Goal: Task Accomplishment & Management: Use online tool/utility

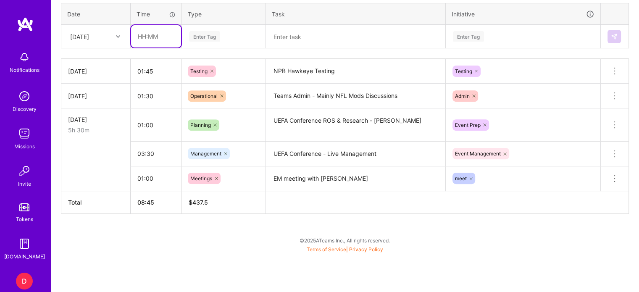
click at [140, 37] on div "Time tracking [DATE] - [DATE] Timesheet Export Timesheet Date Time Type Task In…" at bounding box center [345, 95] width 568 height 238
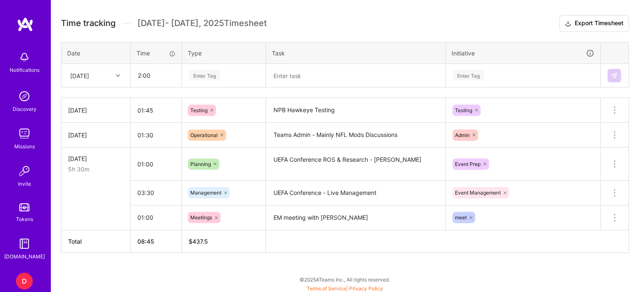
type input "02:00"
click at [89, 72] on div "[DATE]" at bounding box center [79, 75] width 19 height 9
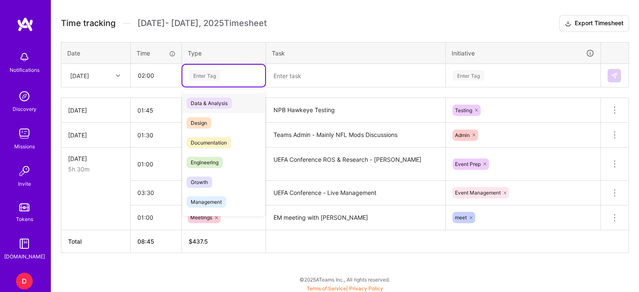
click at [212, 75] on div "Enter Tag" at bounding box center [204, 75] width 31 height 13
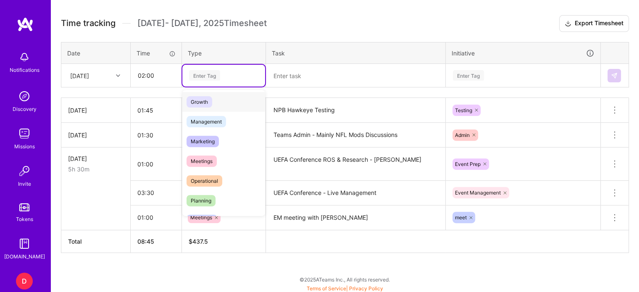
scroll to position [81, 0]
click at [202, 198] on span "Planning" at bounding box center [200, 199] width 29 height 11
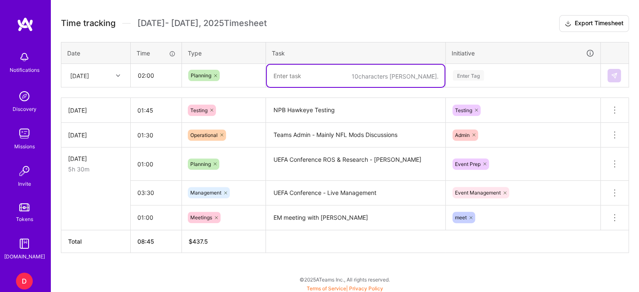
click at [289, 76] on textarea at bounding box center [356, 76] width 178 height 22
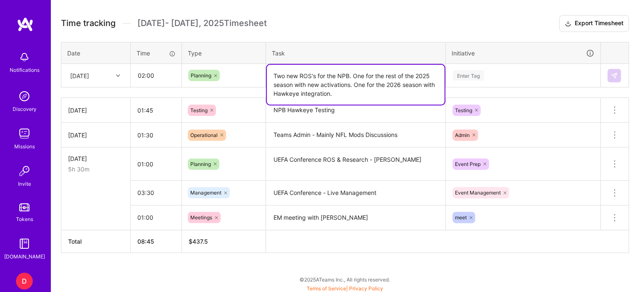
type textarea "Two new ROS's for the NPB. One for the rest of the 2025 season with new activat…"
click at [471, 74] on div "Enter Tag" at bounding box center [468, 75] width 31 height 13
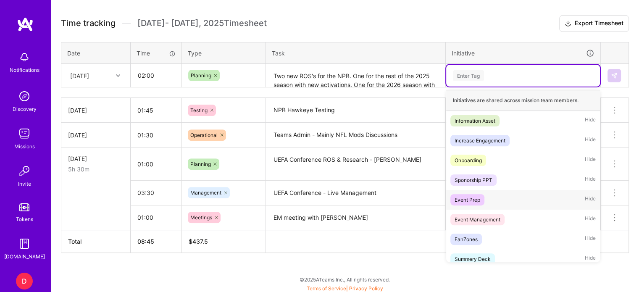
scroll to position [7, 0]
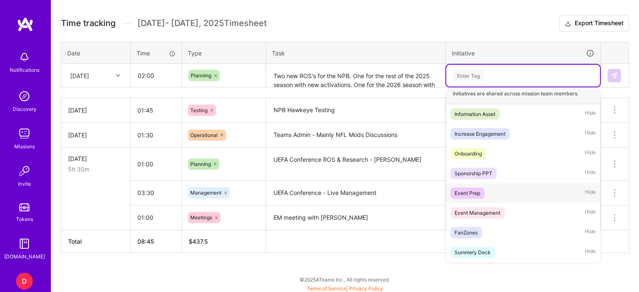
click at [470, 190] on div "Event Prep" at bounding box center [467, 192] width 26 height 9
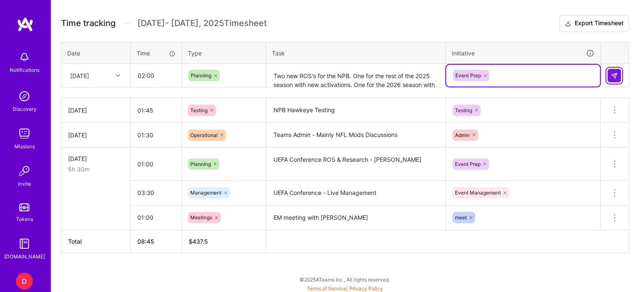
click at [613, 70] on button at bounding box center [613, 75] width 13 height 13
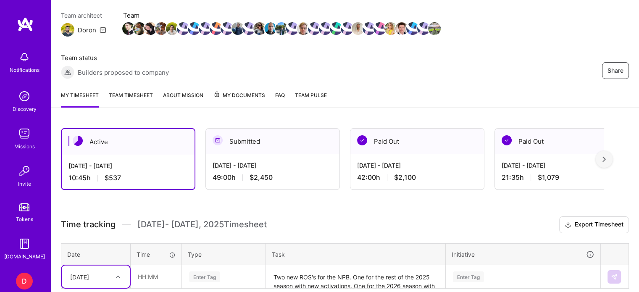
scroll to position [68, 0]
